Goal: Information Seeking & Learning: Learn about a topic

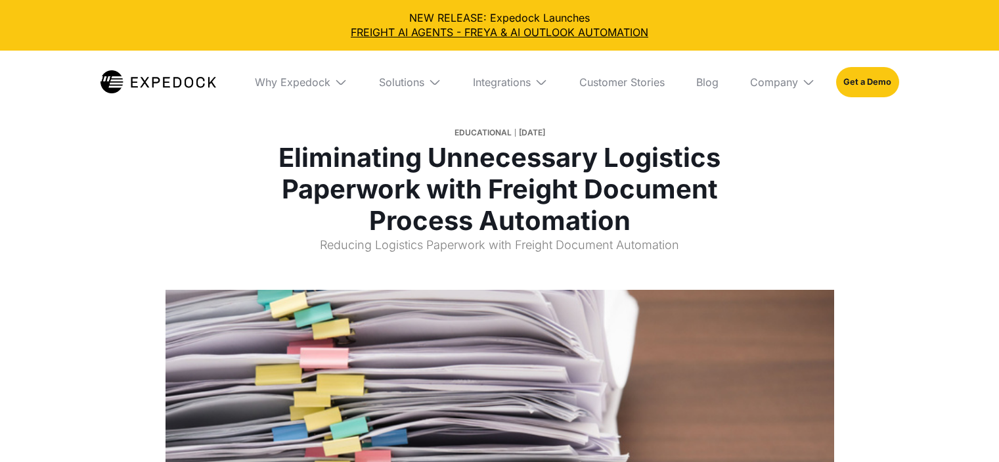
select select
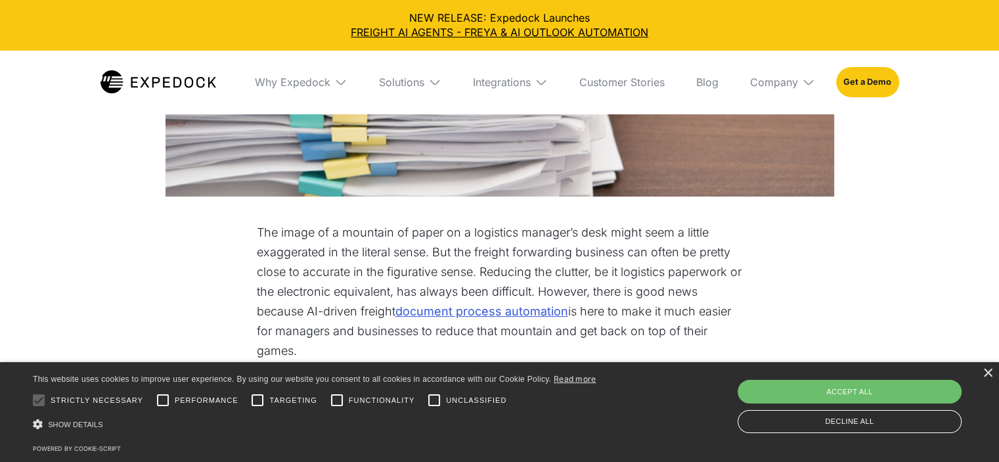
scroll to position [525, 0]
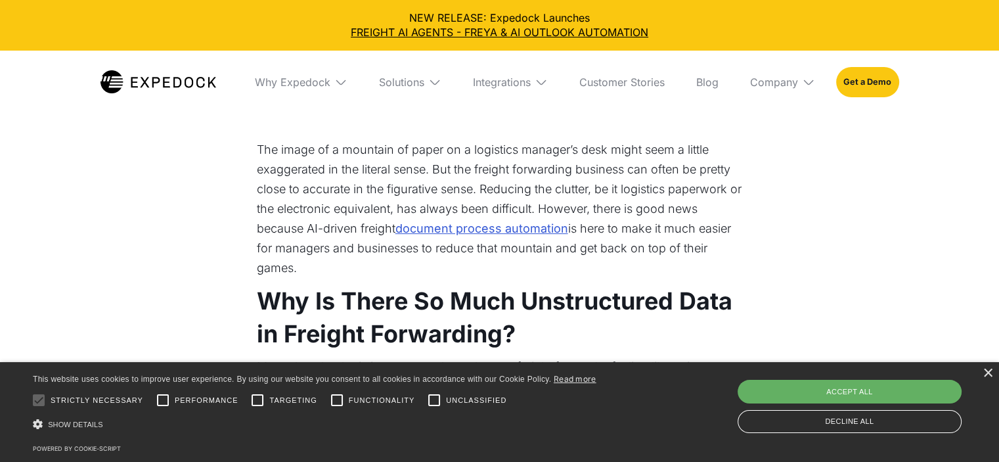
click at [867, 387] on div "Accept all" at bounding box center [849, 391] width 224 height 24
checkbox input "true"
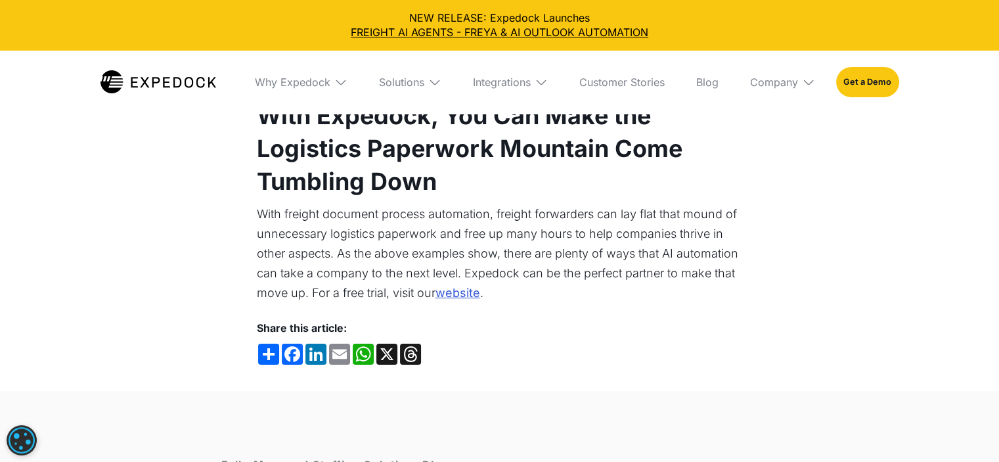
scroll to position [4202, 0]
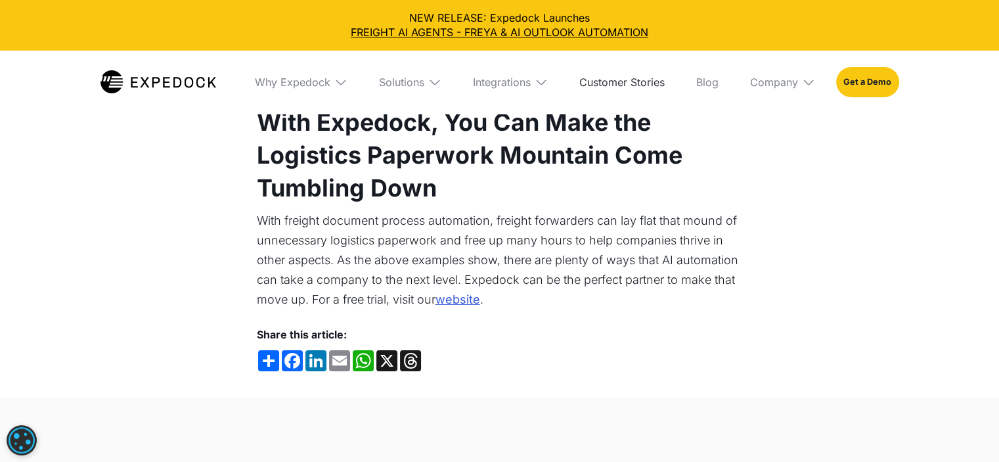
click at [595, 86] on link "Customer Stories" at bounding box center [622, 82] width 106 height 63
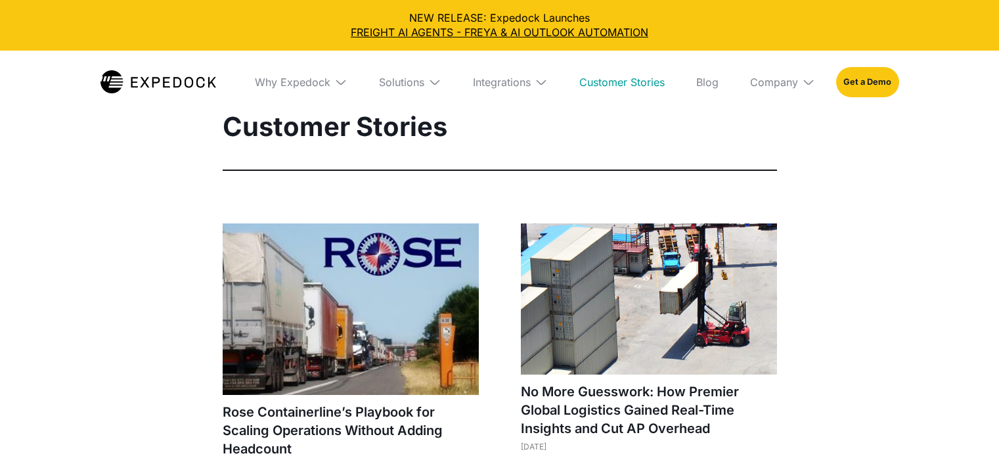
select select
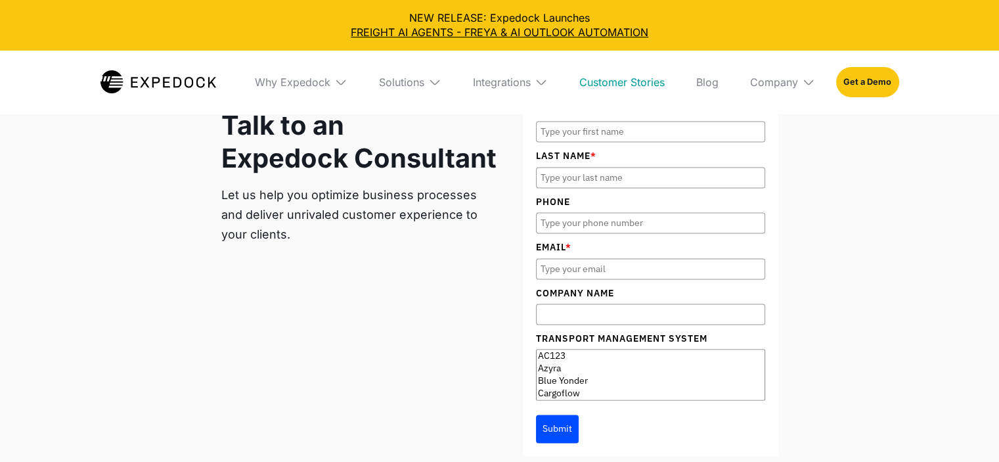
scroll to position [1904, 0]
